Goal: Task Accomplishment & Management: Manage account settings

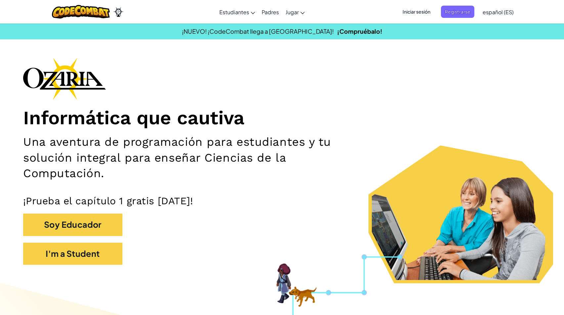
click at [409, 11] on span "Iniciar sesión" at bounding box center [417, 12] width 36 height 12
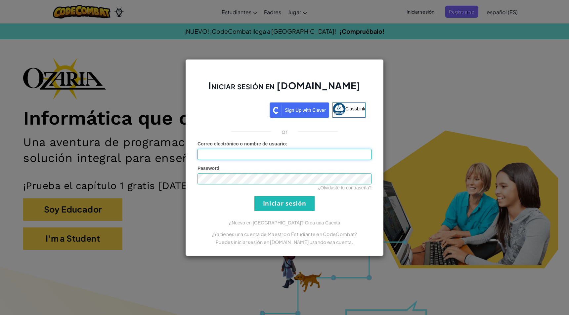
click at [252, 157] on input "Correo electrónico o nombre de usuario :" at bounding box center [285, 154] width 174 height 11
paste input "[EMAIL_ADDRESS][DOMAIN_NAME]"
type input "[EMAIL_ADDRESS][DOMAIN_NAME]"
click at [361, 189] on link "¿Olvidaste tu contraseña?" at bounding box center [345, 187] width 54 height 5
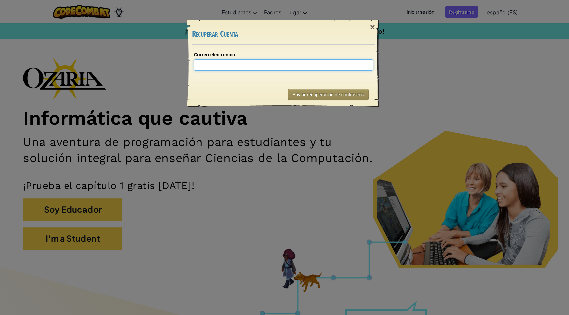
click at [233, 65] on input "Correo electrónico" at bounding box center [283, 65] width 179 height 11
paste input "[EMAIL_ADDRESS][DOMAIN_NAME]"
type input "[EMAIL_ADDRESS][DOMAIN_NAME]"
click at [339, 98] on button "Enviar recuperación de contraseña" at bounding box center [328, 94] width 80 height 11
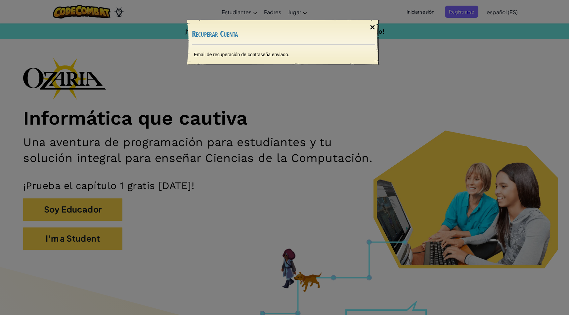
click at [375, 27] on div "×" at bounding box center [372, 27] width 15 height 19
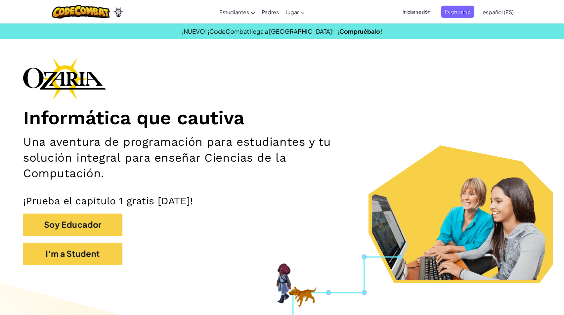
click at [430, 10] on span "Iniciar sesión" at bounding box center [417, 12] width 36 height 12
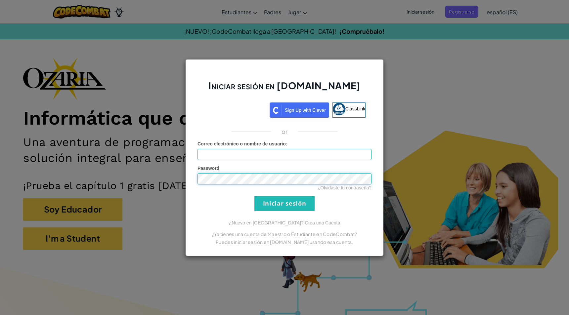
click at [97, 164] on div "Iniciar sesión en [DOMAIN_NAME] ClassLink or Error desconocido. Correo electrón…" at bounding box center [284, 157] width 569 height 315
click at [244, 154] on input "Correo electrónico o nombre de usuario :" at bounding box center [285, 154] width 174 height 11
type input "[EMAIL_ADDRESS][DOMAIN_NAME]"
click at [286, 202] on input "Iniciar sesión" at bounding box center [285, 203] width 60 height 15
